Goal: Information Seeking & Learning: Learn about a topic

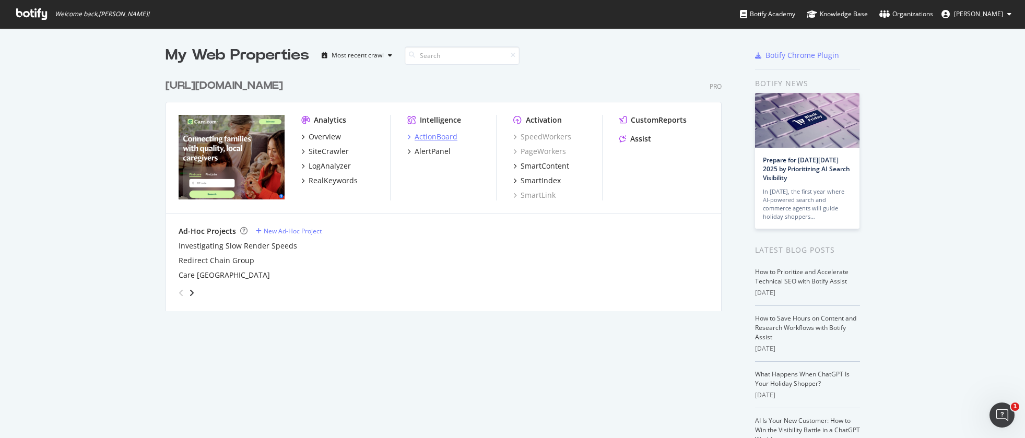
click at [425, 138] on div "ActionBoard" at bounding box center [436, 137] width 43 height 10
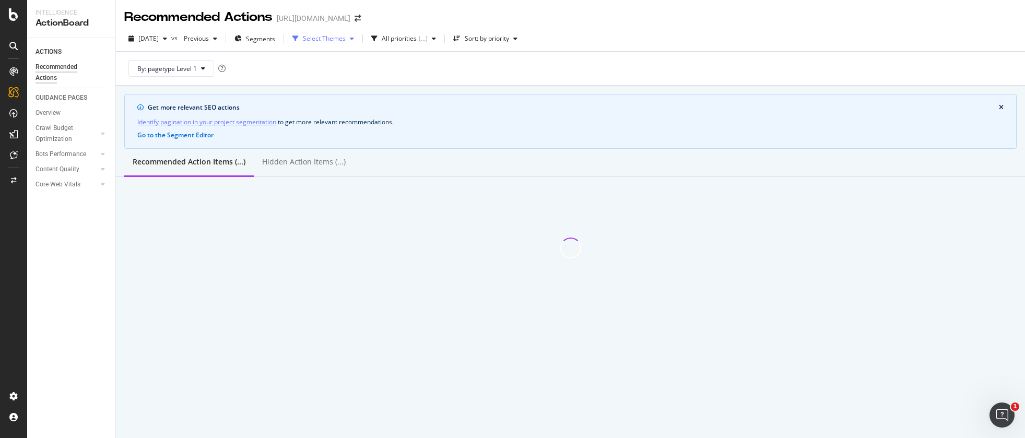
click at [346, 40] on div "Select Themes" at bounding box center [324, 39] width 43 height 6
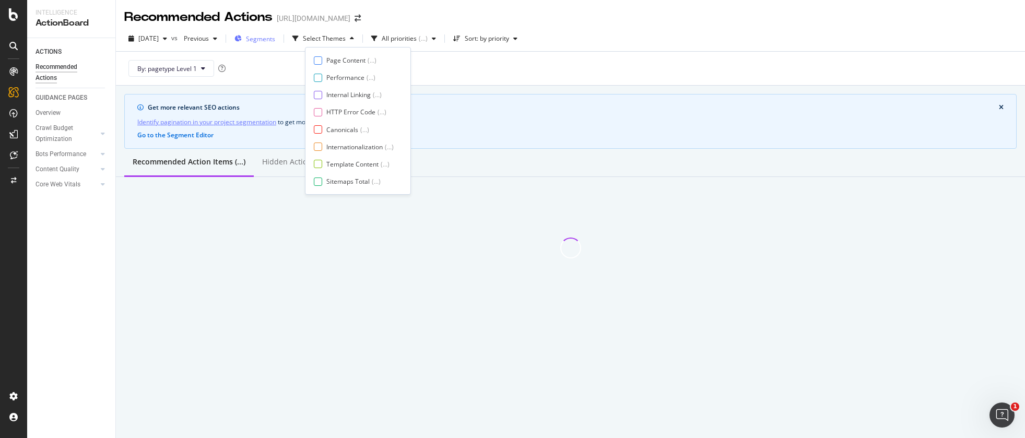
click at [275, 43] on div "Segments" at bounding box center [254, 39] width 41 height 16
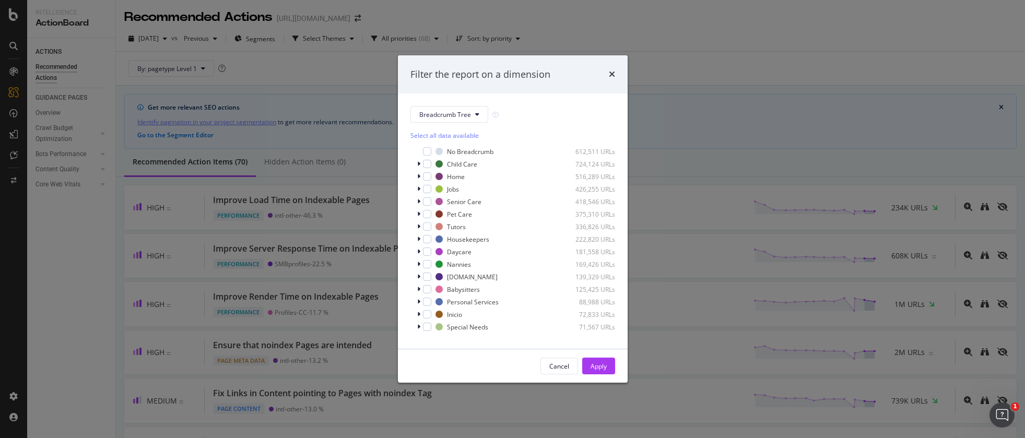
click at [673, 113] on div "Filter the report on a dimension Breadcrumb Tree Select all data available No B…" at bounding box center [512, 219] width 1025 height 438
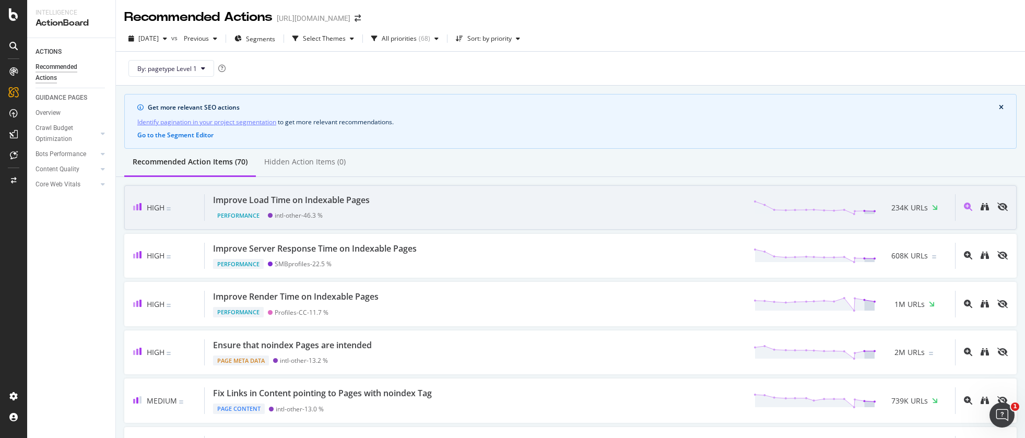
scroll to position [2, 0]
